Goal: Browse casually

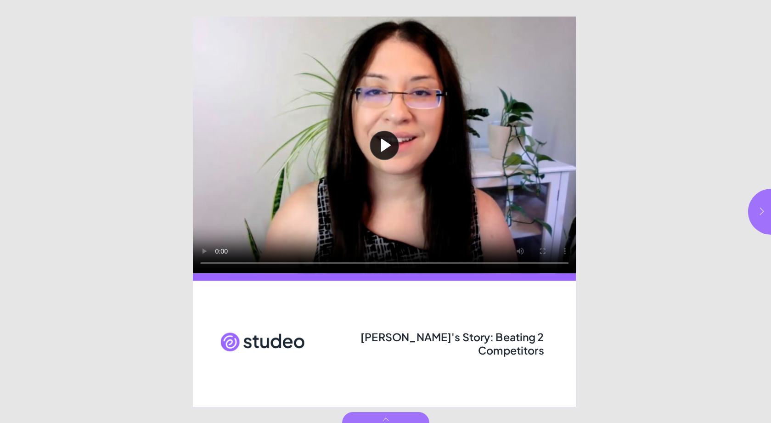
click at [756, 212] on button "button" at bounding box center [771, 212] width 46 height 46
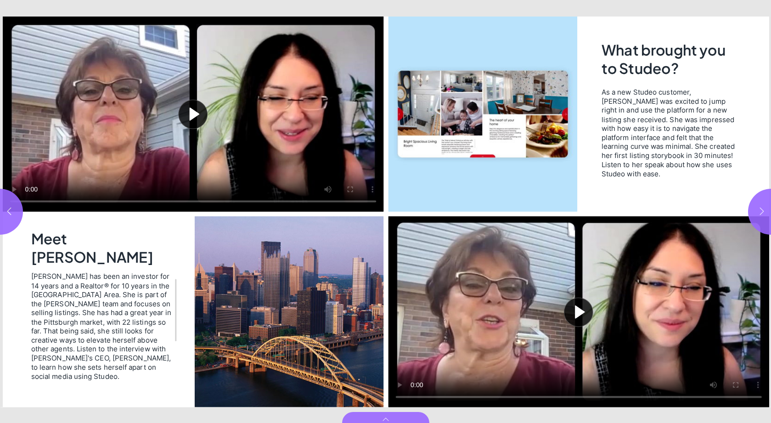
click at [755, 211] on button "button" at bounding box center [771, 212] width 46 height 46
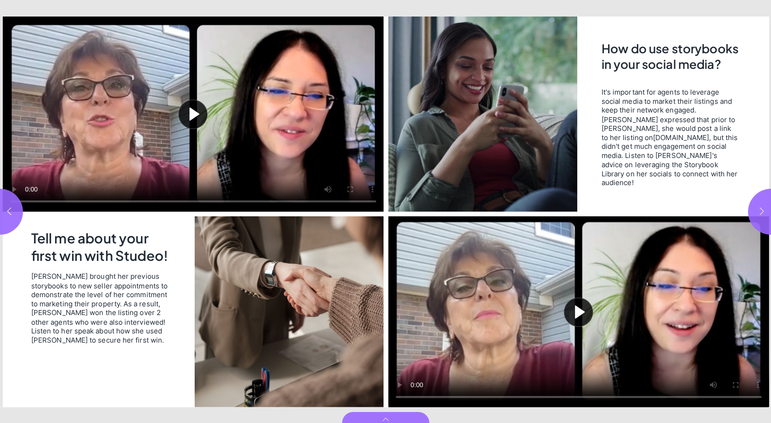
click at [753, 218] on button "button" at bounding box center [771, 212] width 46 height 46
type input "*"
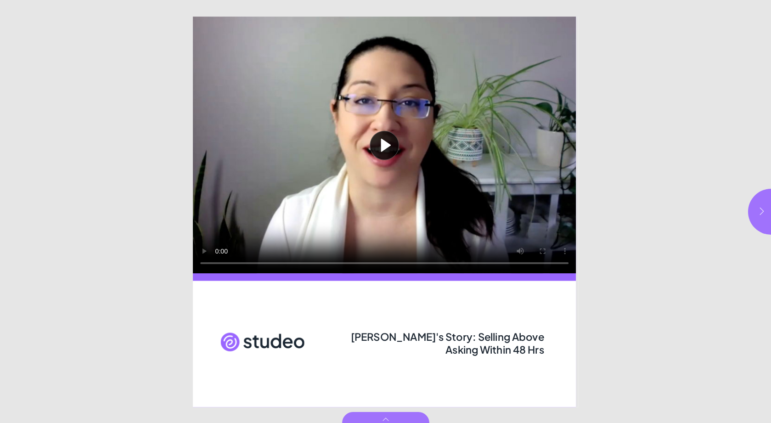
click at [757, 210] on button "button" at bounding box center [771, 212] width 46 height 46
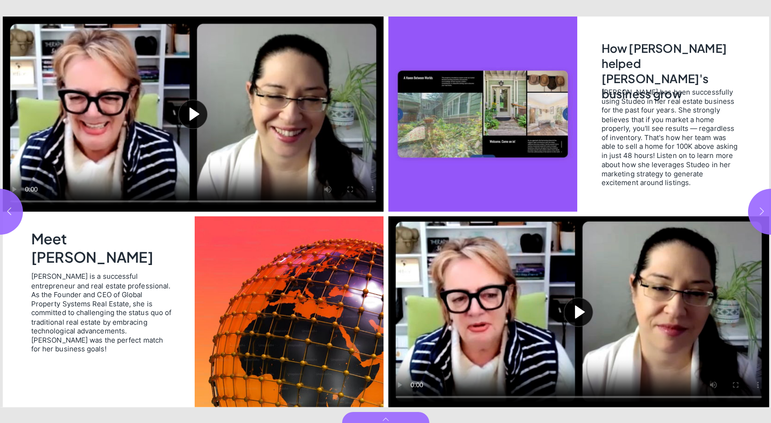
click at [756, 210] on button "button" at bounding box center [771, 212] width 46 height 46
type input "***"
